Goal: Navigation & Orientation: Go to known website

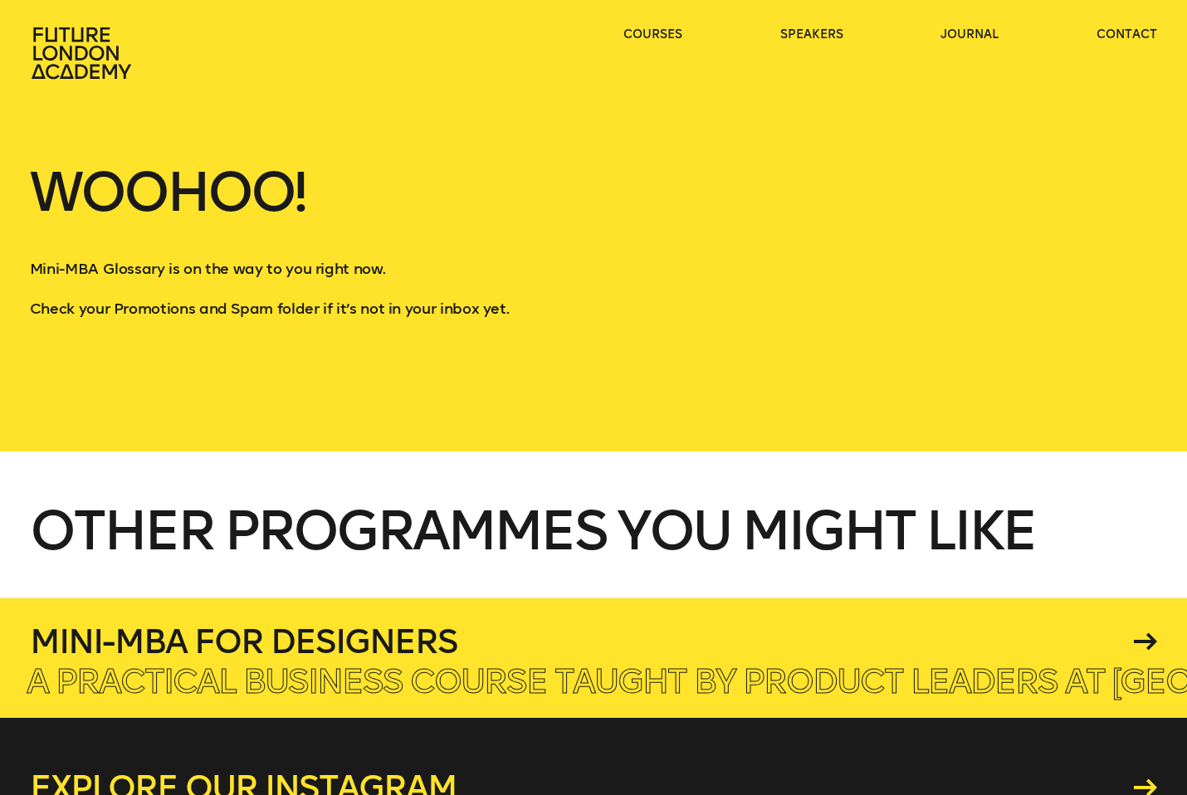
scroll to position [47, 0]
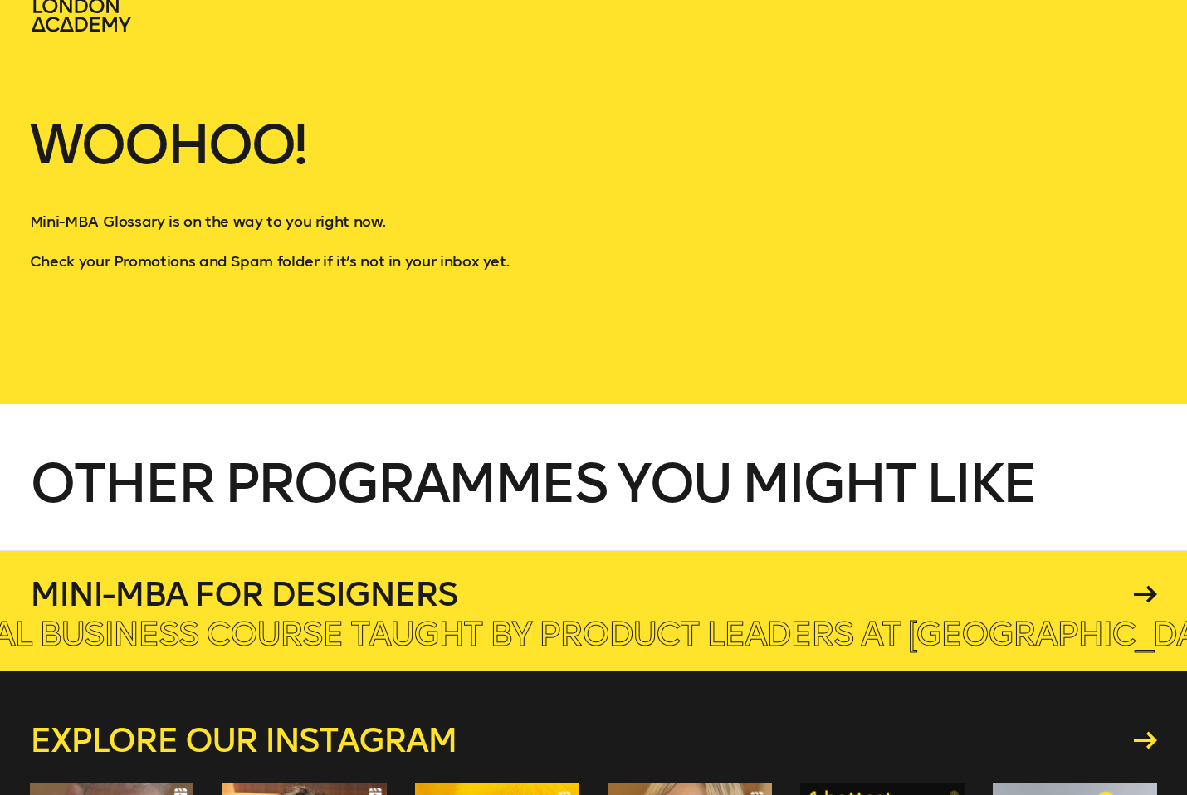
click at [357, 594] on h4 "Mini-MBA for Designers" at bounding box center [579, 594] width 1099 height 33
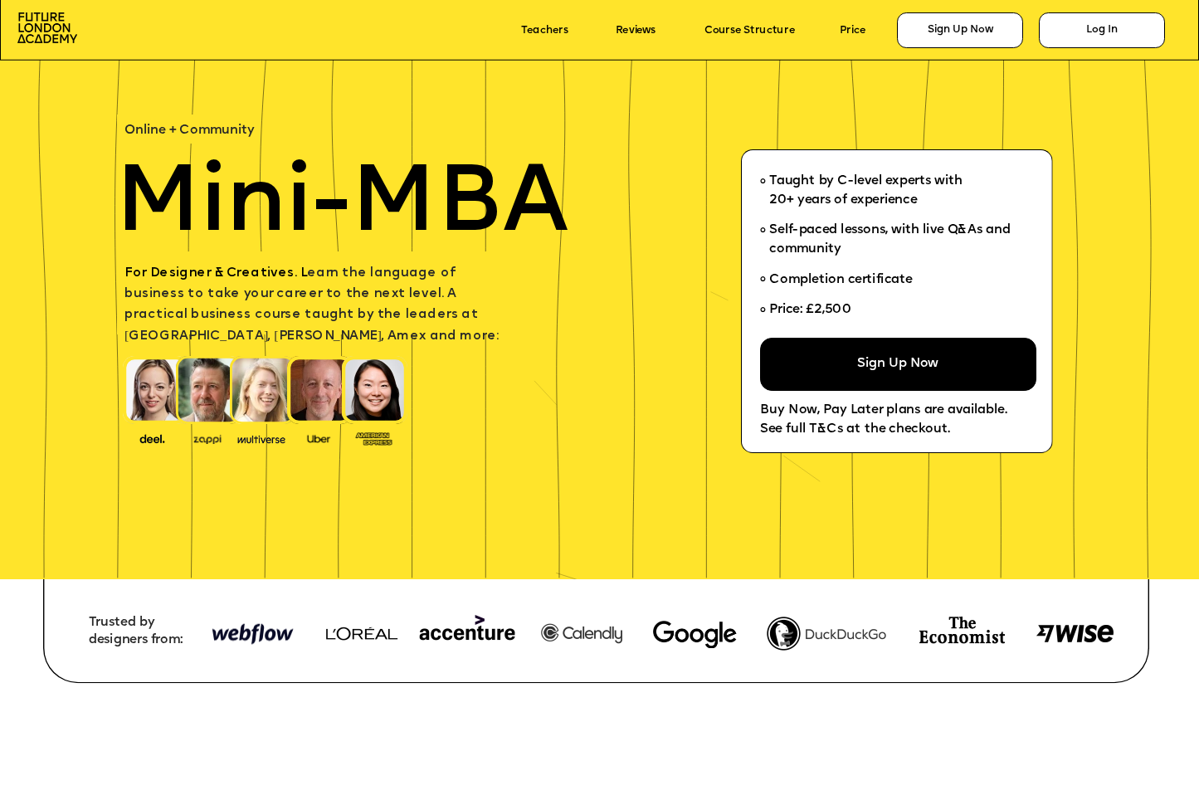
scroll to position [88, 0]
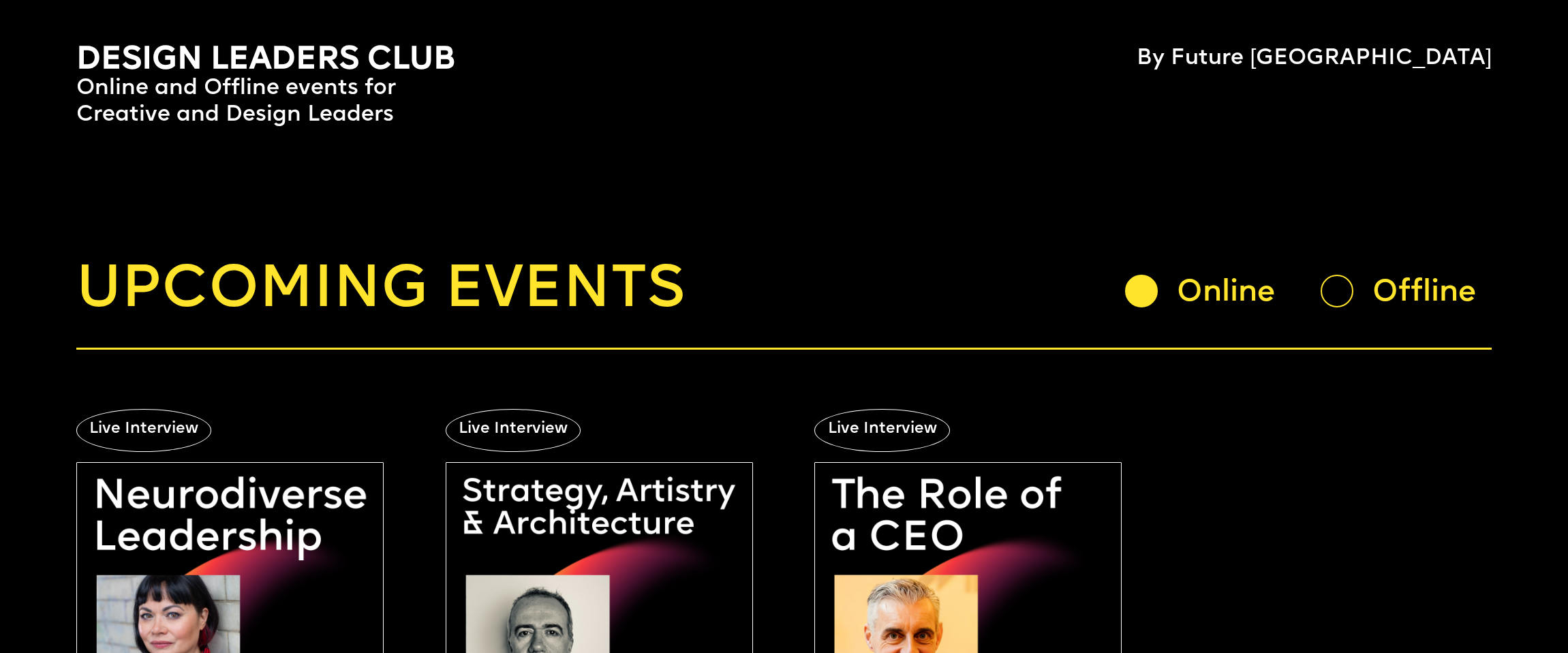
click at [1327, 293] on div at bounding box center [1337, 291] width 33 height 33
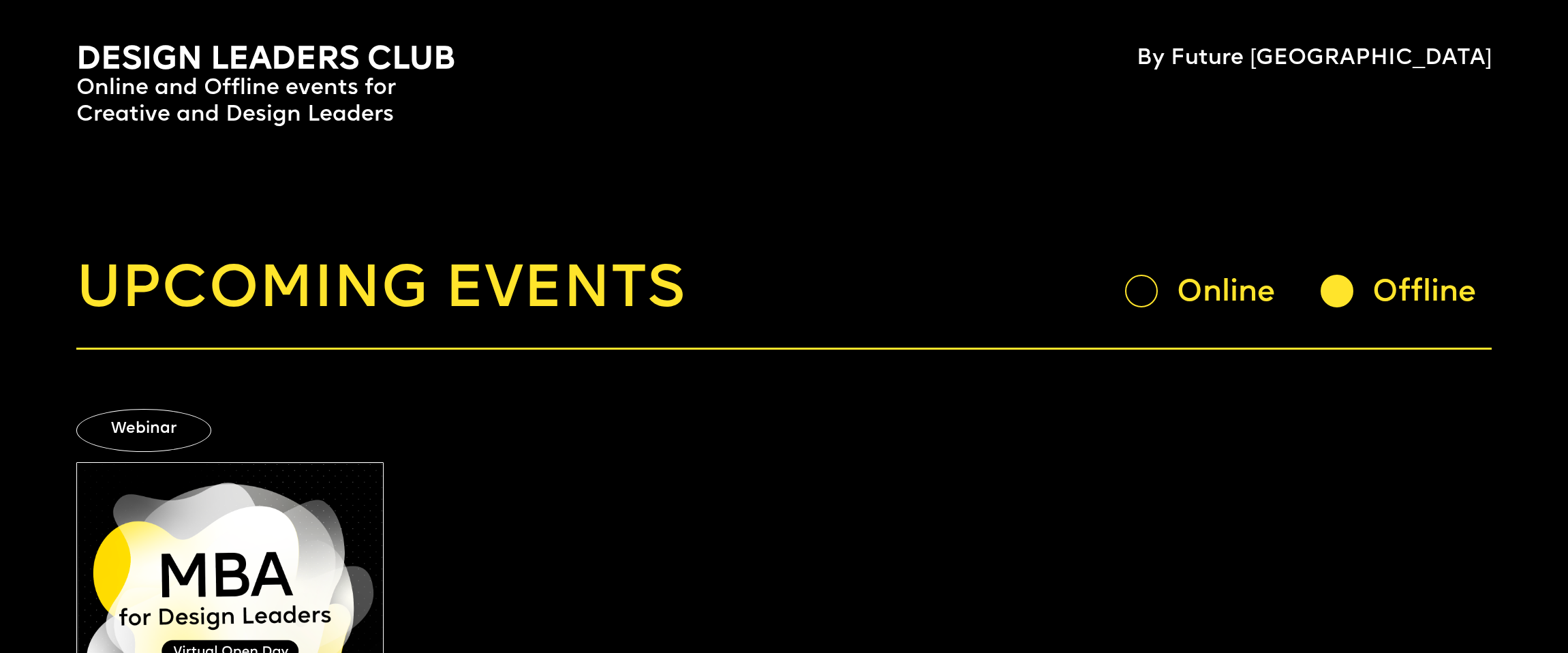
click at [1259, 304] on div "Online" at bounding box center [1236, 293] width 119 height 39
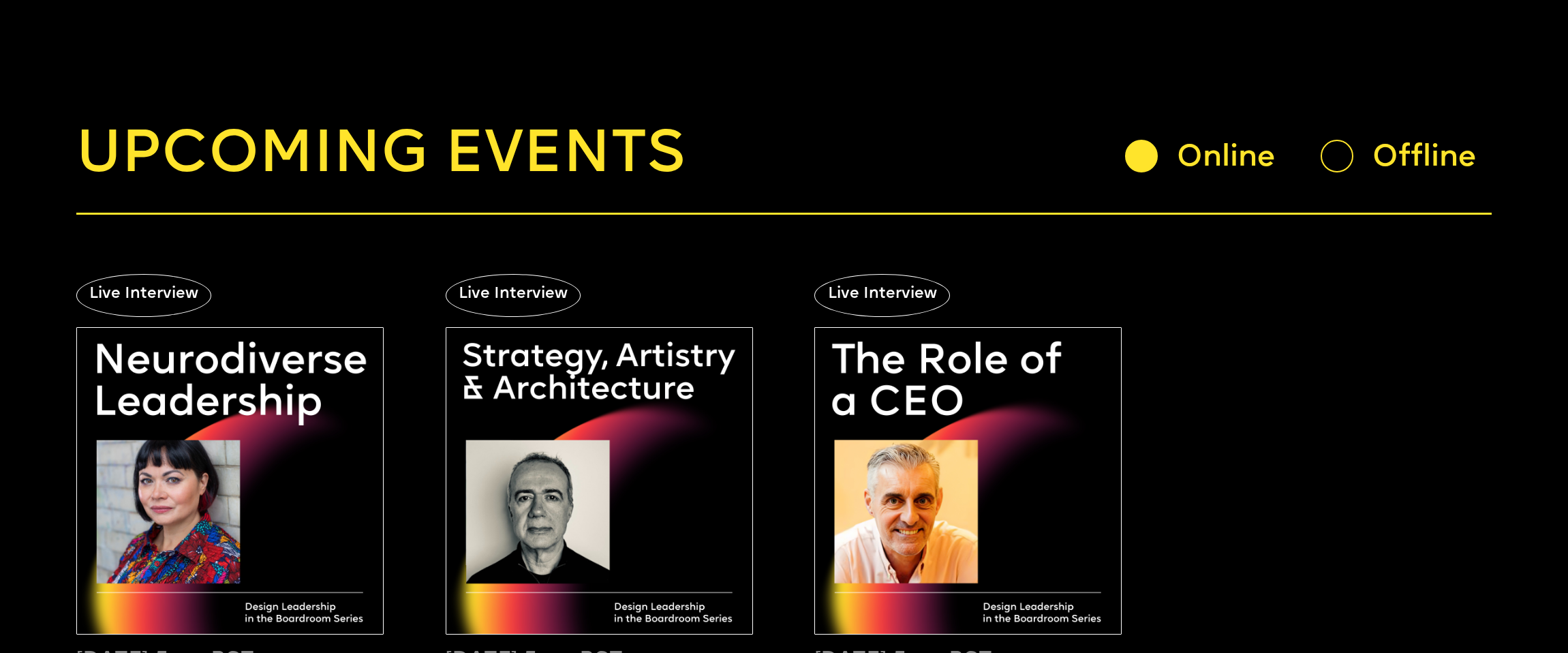
scroll to position [134, 0]
click at [1363, 163] on div "Offline" at bounding box center [1406, 156] width 171 height 34
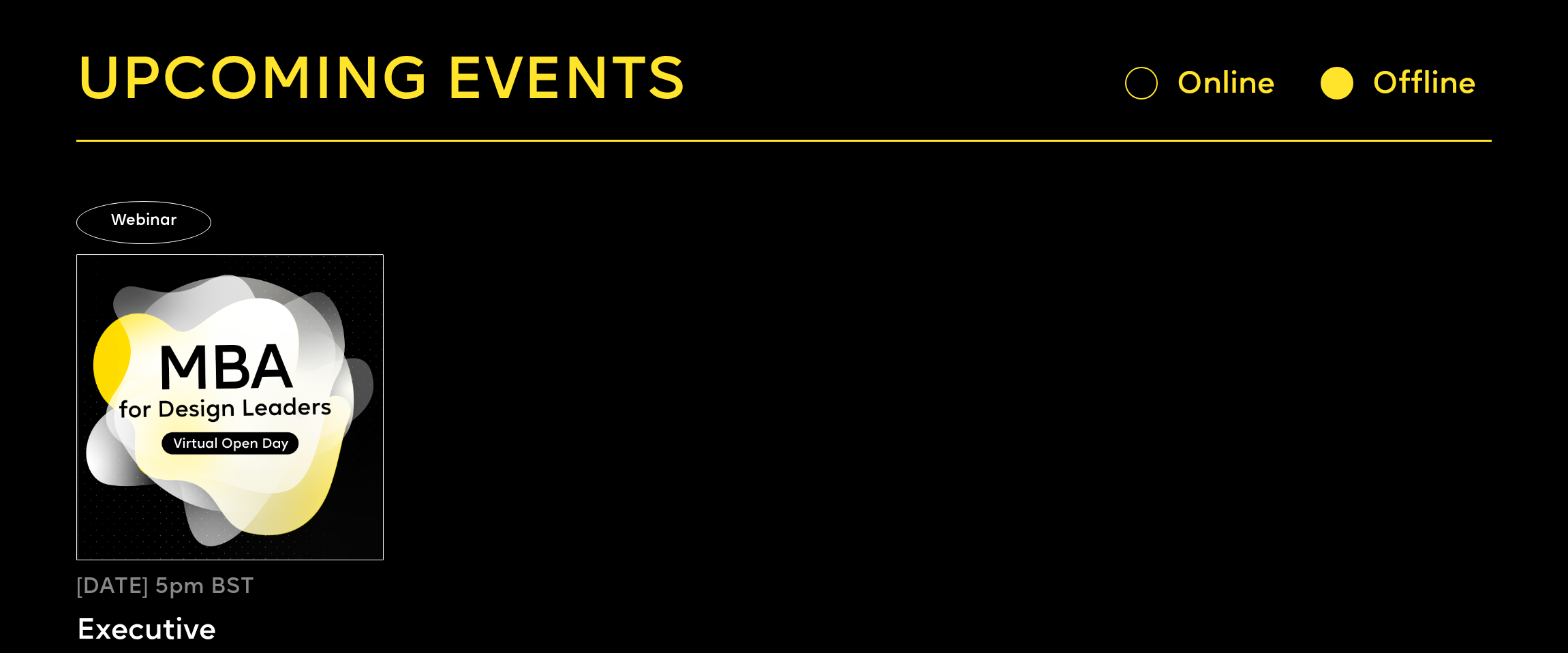
scroll to position [0, 0]
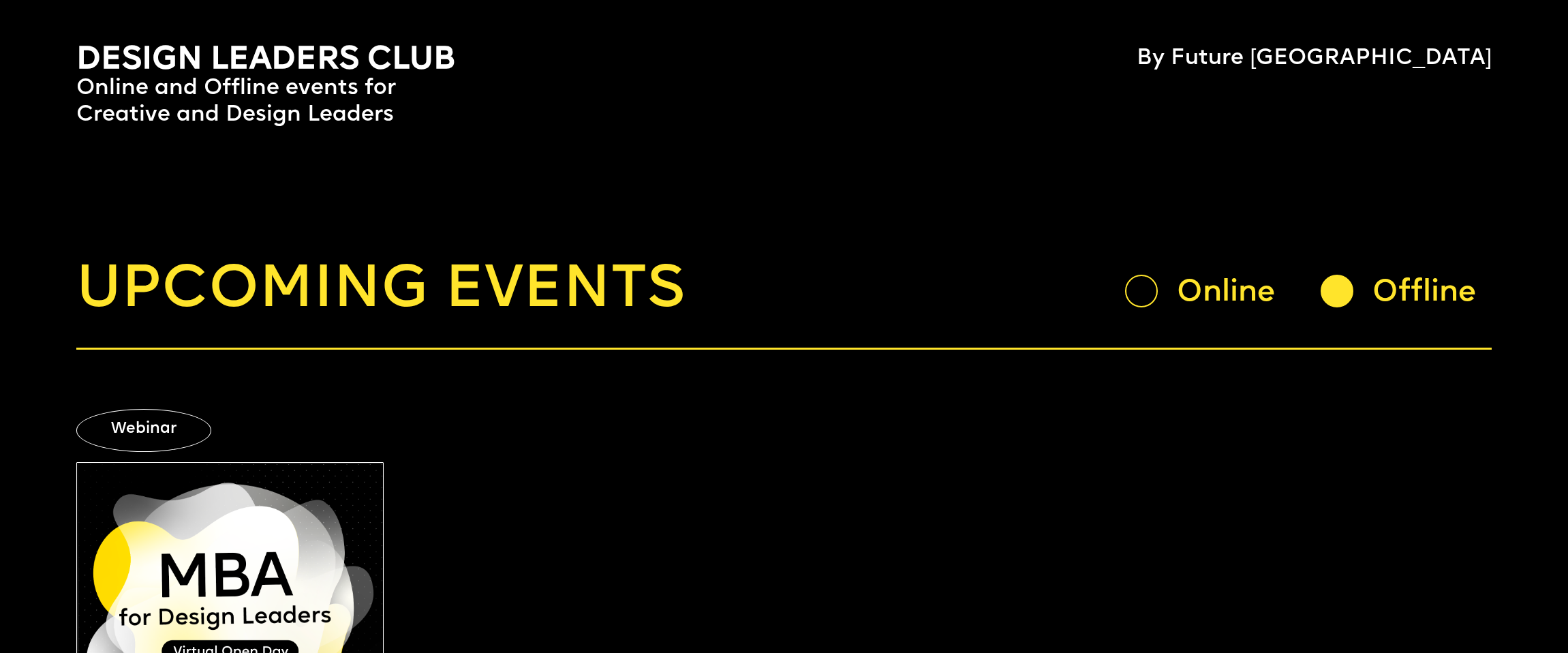
click at [1212, 301] on div "Online" at bounding box center [1236, 293] width 119 height 39
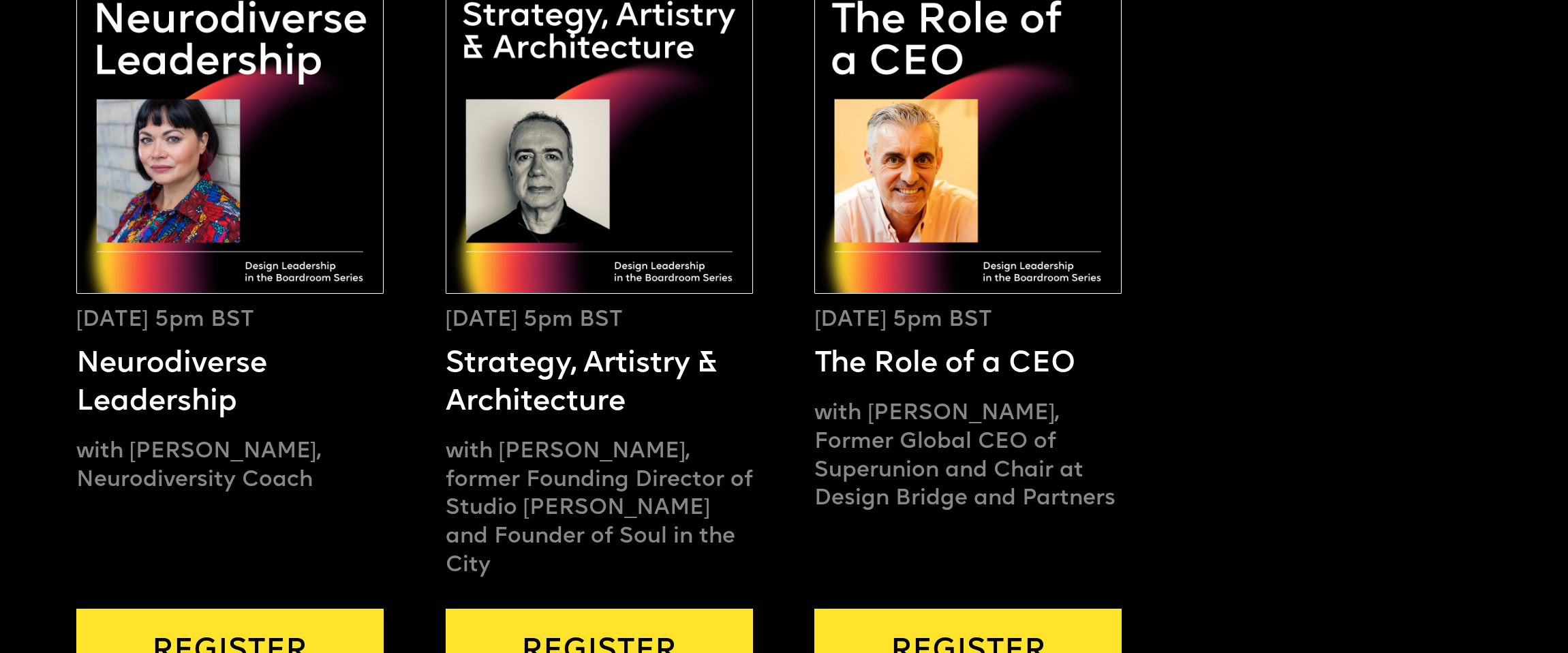
scroll to position [482, 0]
